Goal: Find specific page/section: Locate a particular part of the current website

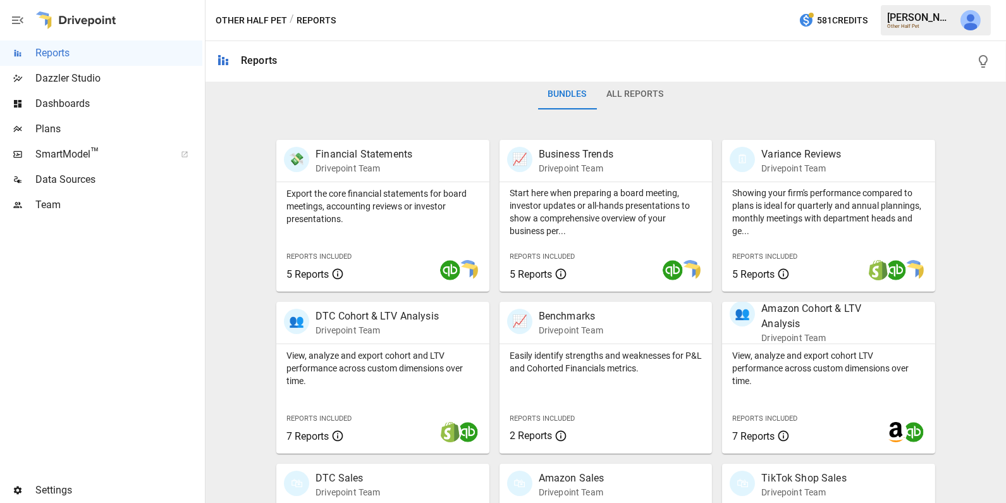
scroll to position [225, 0]
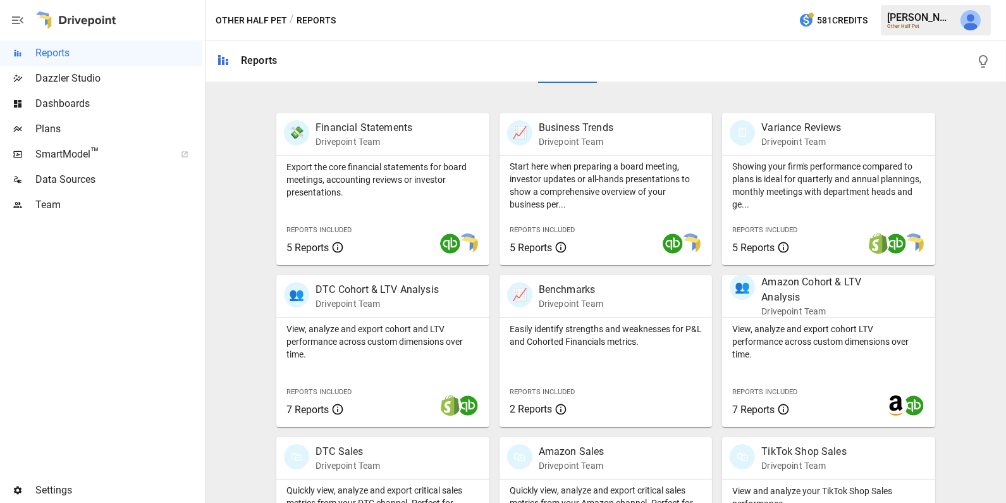
click at [132, 178] on span "Data Sources" at bounding box center [118, 179] width 167 height 15
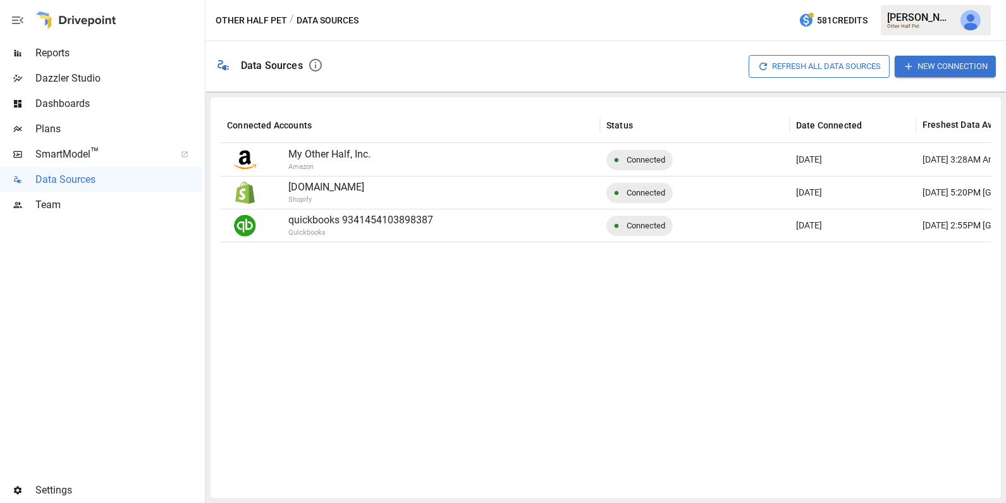
click at [106, 52] on span "Reports" at bounding box center [118, 53] width 167 height 15
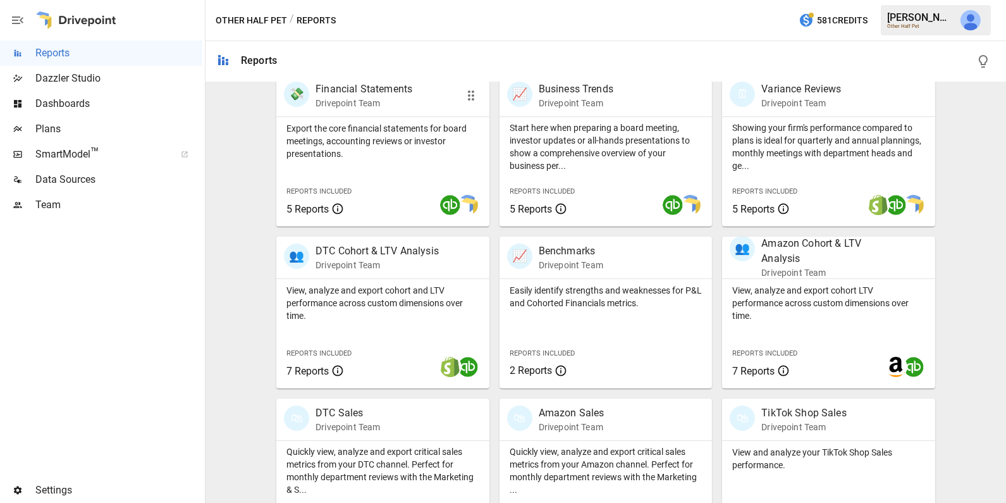
scroll to position [279, 0]
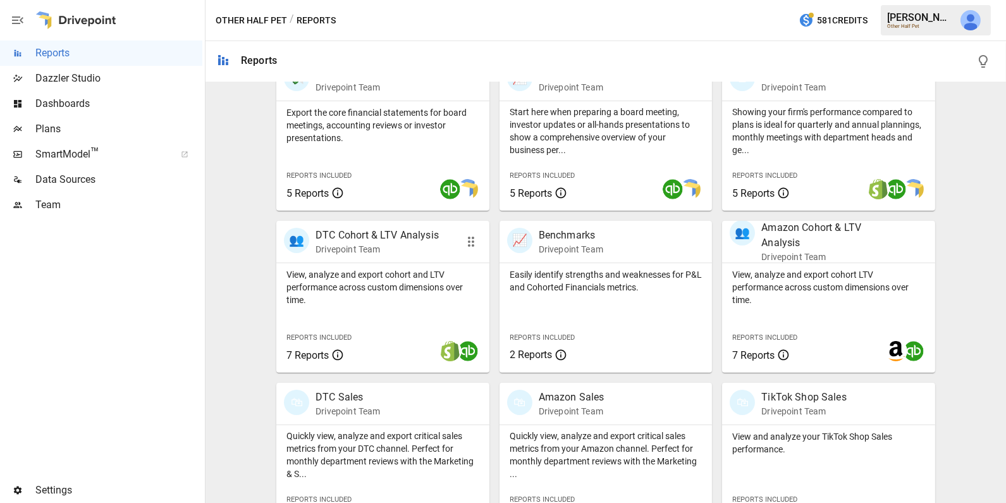
click at [421, 312] on div "View, analyze and export cohort and LTV performance across custom dimensions ov…" at bounding box center [382, 317] width 213 height 109
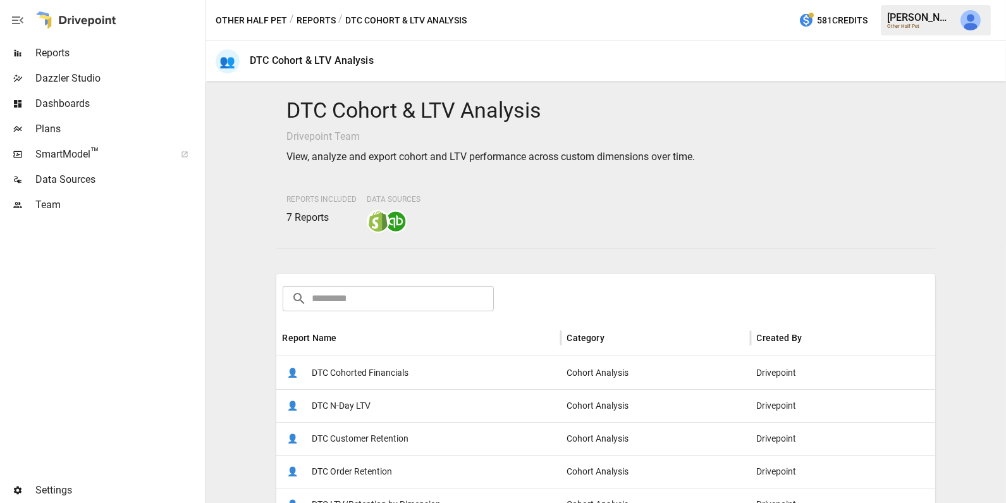
click at [440, 371] on div "👤 DTC Cohorted Financials" at bounding box center [418, 372] width 285 height 33
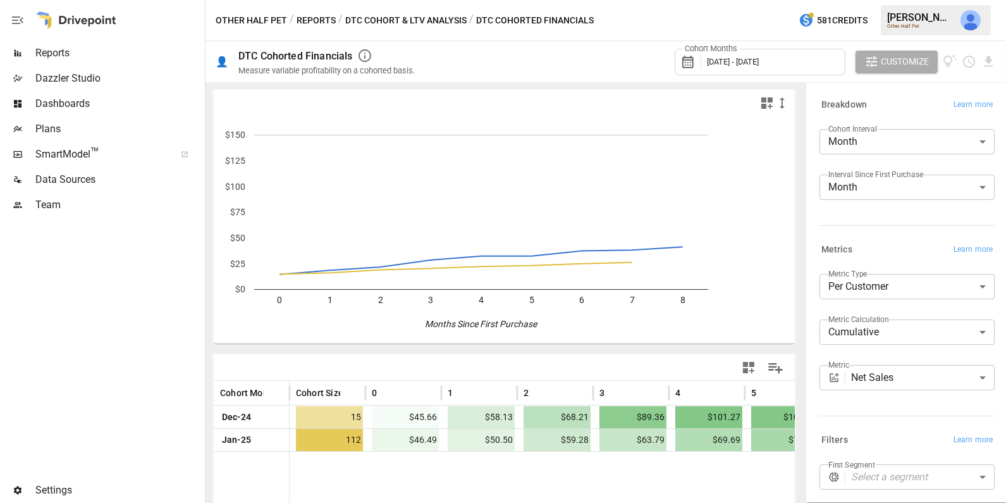
click at [896, 0] on body "**********" at bounding box center [503, 0] width 1006 height 0
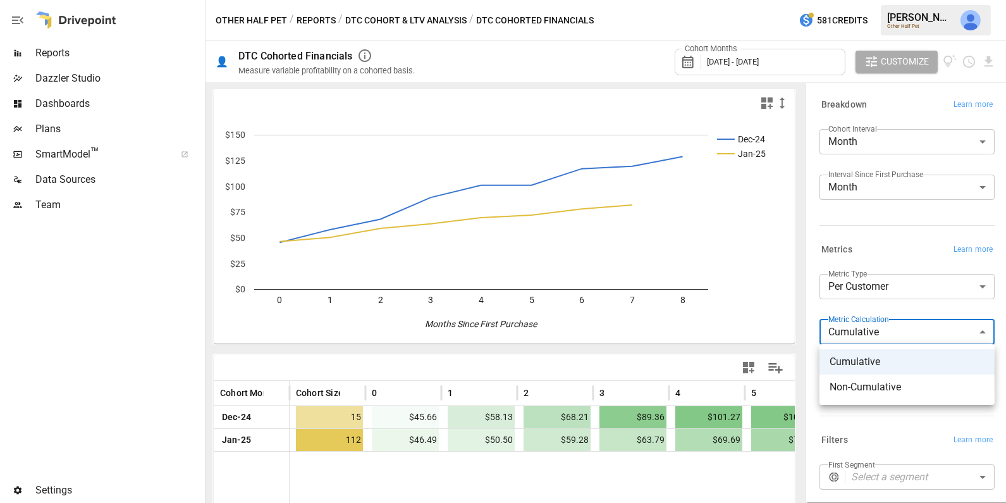
click at [791, 320] on div at bounding box center [503, 251] width 1006 height 503
